Goal: Information Seeking & Learning: Learn about a topic

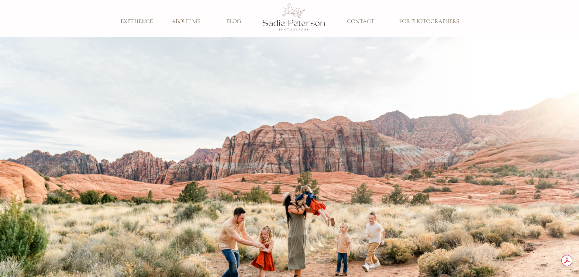
click at [441, 20] on h3 "FOR PHOTOGRAPHERS" at bounding box center [429, 22] width 68 height 7
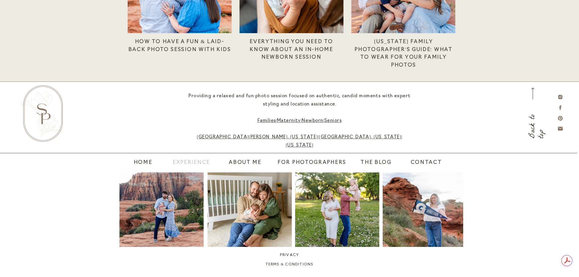
click at [192, 160] on nav "Experience" at bounding box center [191, 163] width 41 height 9
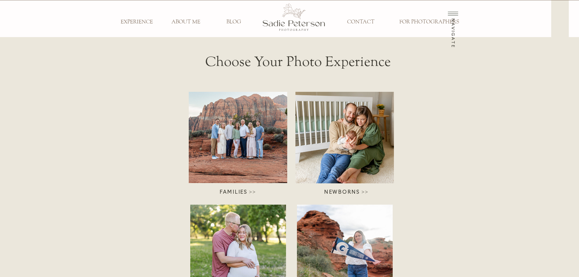
click at [224, 163] on div at bounding box center [238, 137] width 99 height 91
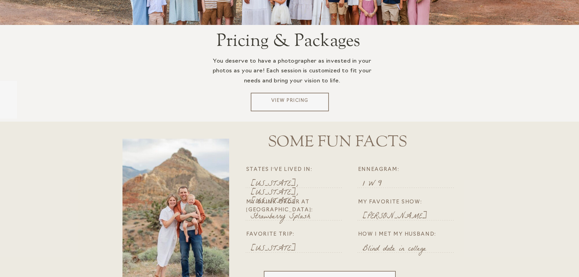
scroll to position [1216, 0]
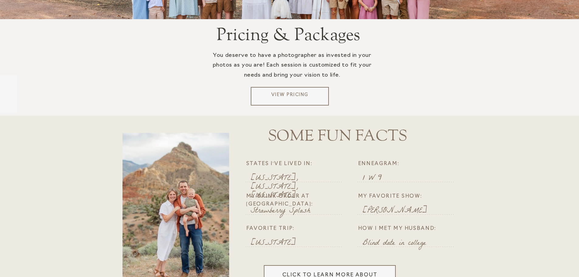
click at [274, 96] on p "View Pricing" at bounding box center [289, 96] width 73 height 9
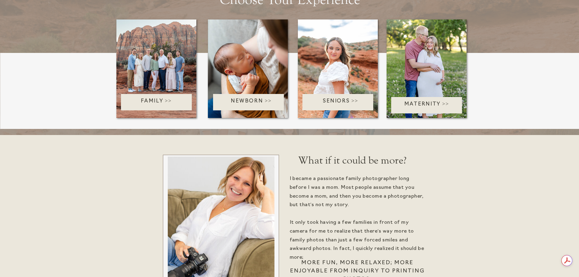
scroll to position [1338, 0]
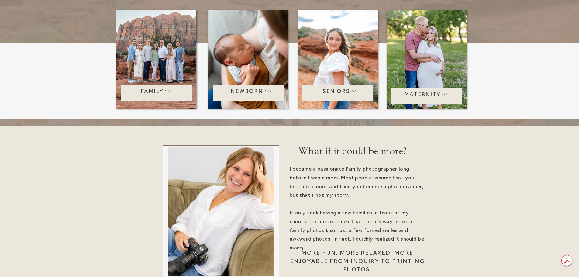
click at [331, 93] on p "Seniors >>" at bounding box center [341, 93] width 77 height 10
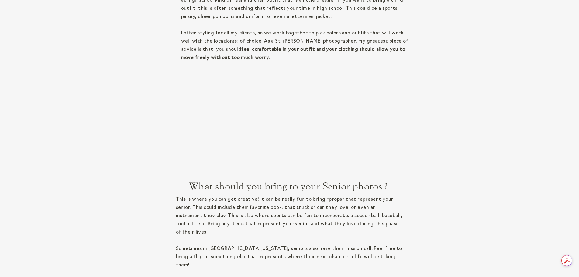
scroll to position [2098, 0]
